Goal: Find specific page/section: Find specific page/section

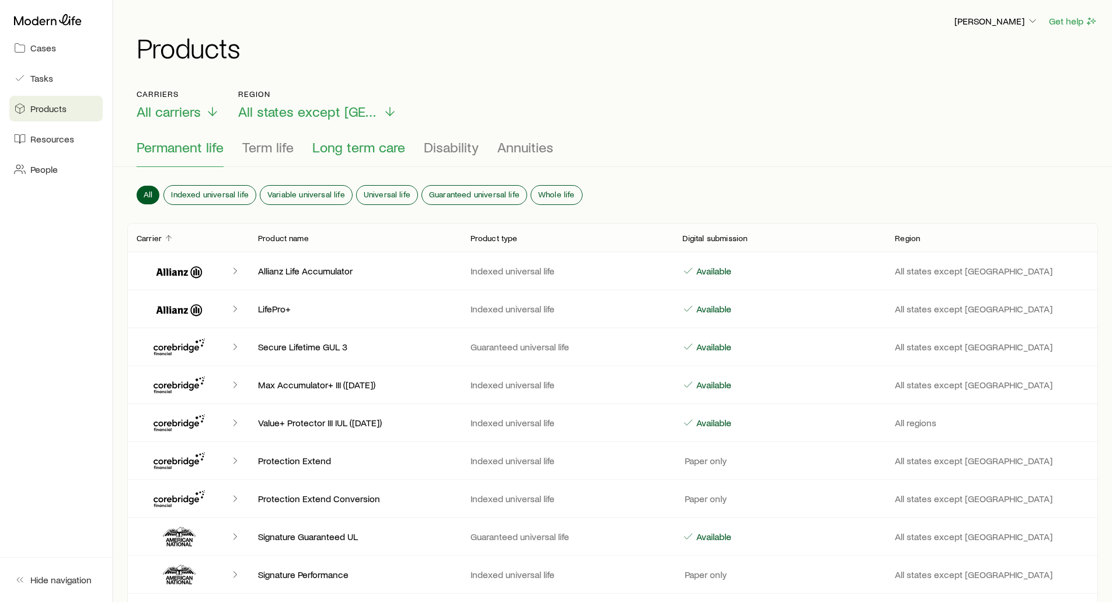
click at [338, 143] on span "Long term care" at bounding box center [358, 147] width 93 height 16
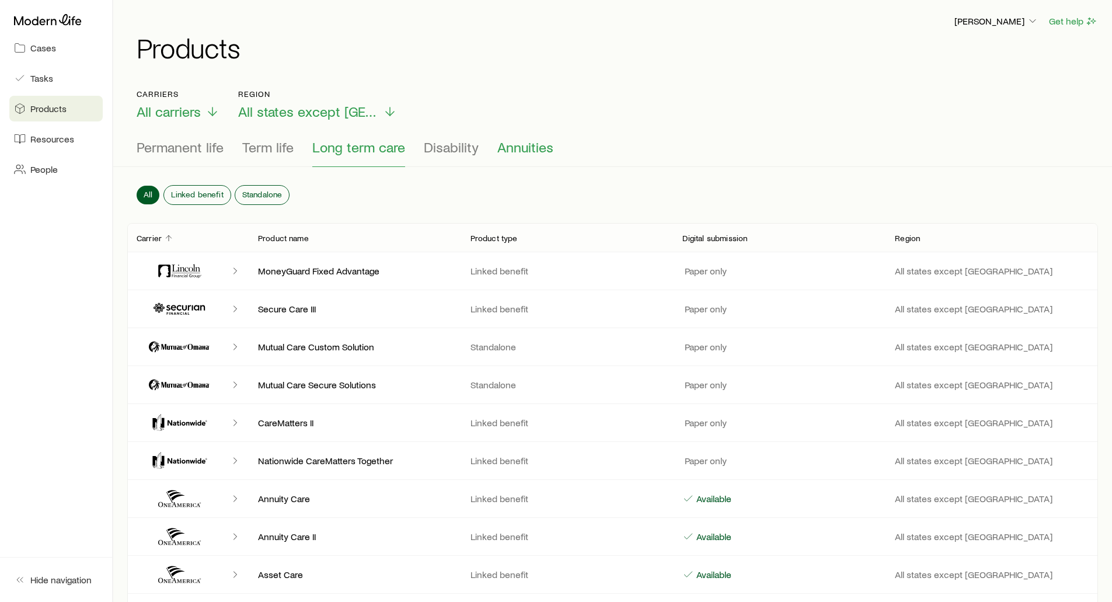
click at [529, 143] on span "Annuities" at bounding box center [525, 147] width 56 height 16
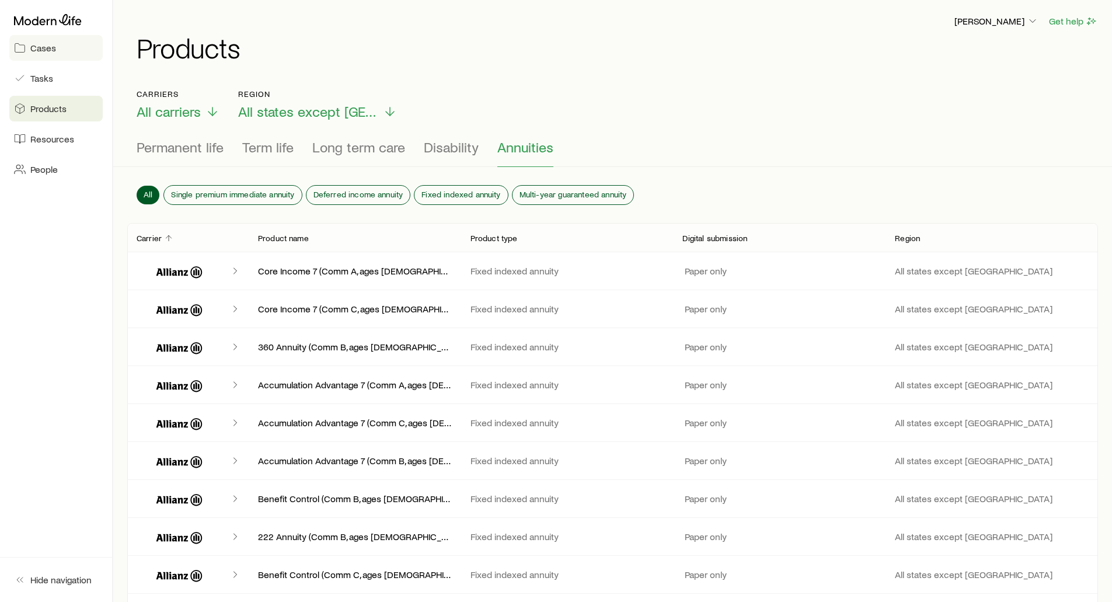
click at [53, 48] on span "Cases" at bounding box center [43, 48] width 26 height 12
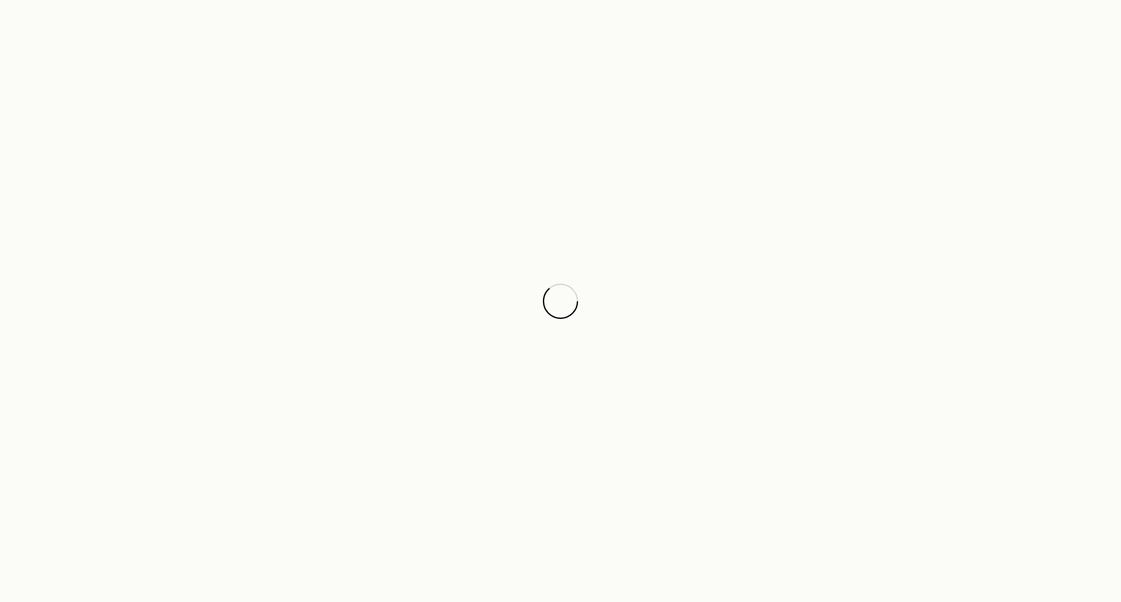
drag, startPoint x: 818, startPoint y: 0, endPoint x: 562, endPoint y: 120, distance: 282.5
click at [562, 120] on div at bounding box center [560, 301] width 1121 height 602
